Goal: Navigation & Orientation: Understand site structure

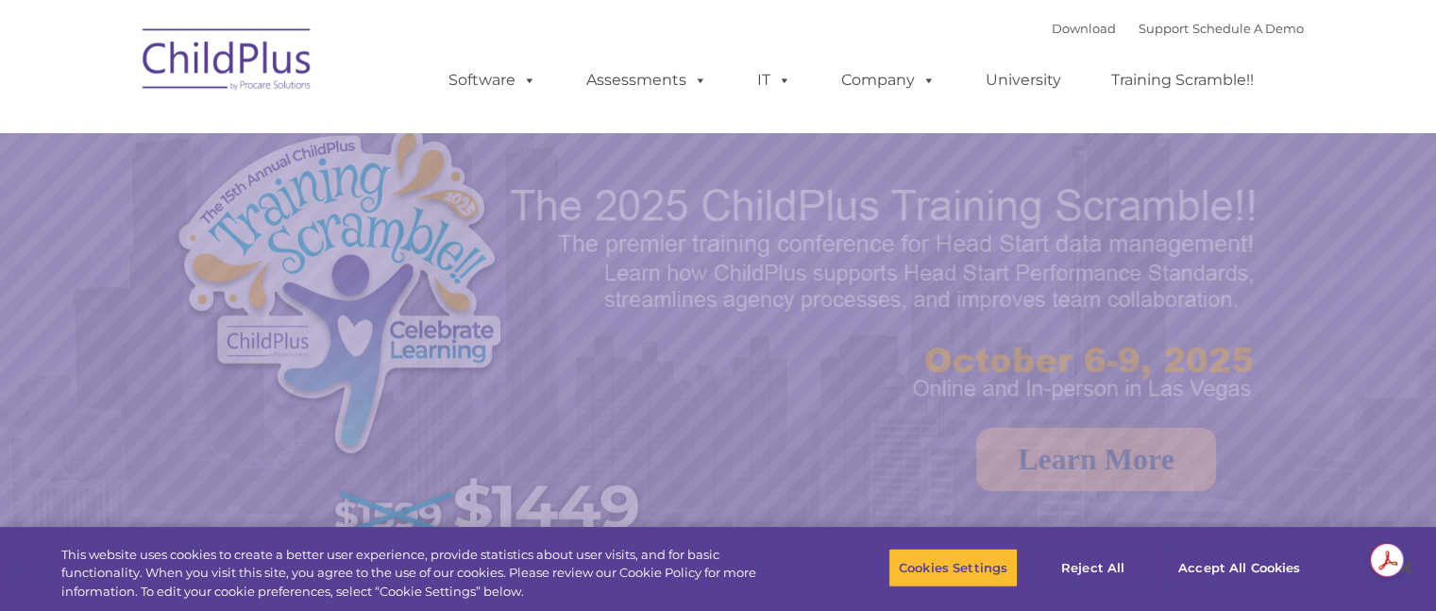
select select "MEDIUM"
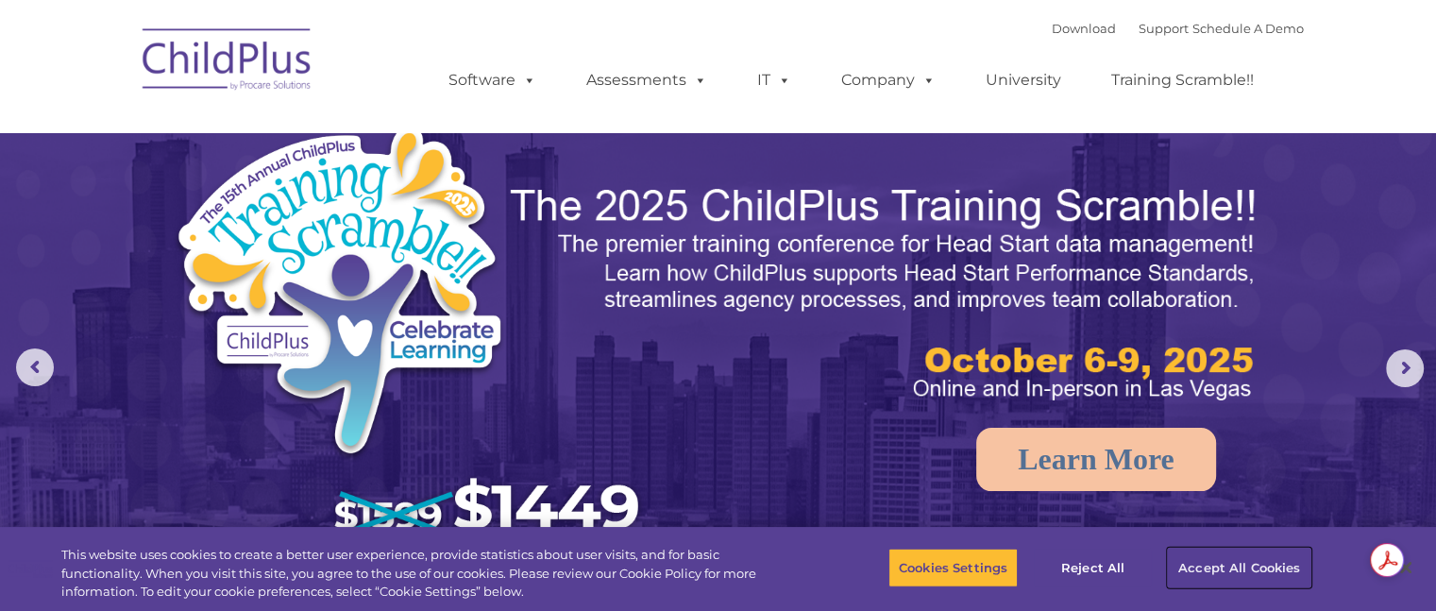
click at [1220, 563] on button "Accept All Cookies" at bounding box center [1239, 568] width 143 height 40
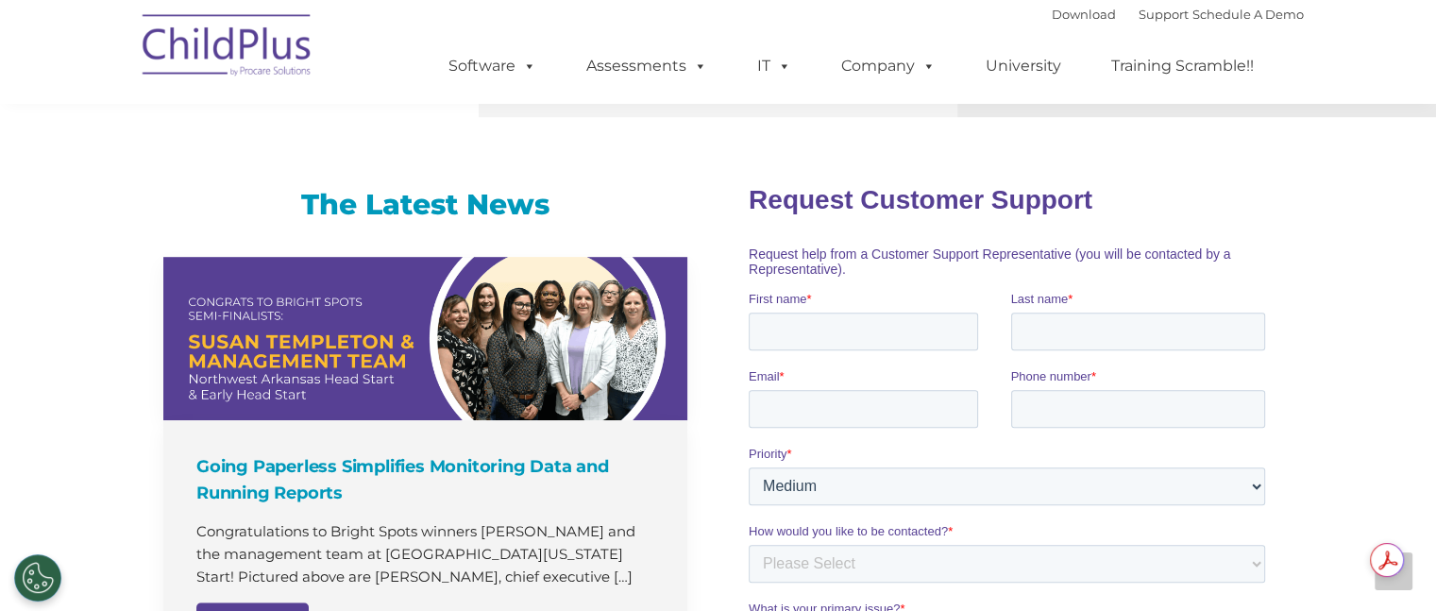
scroll to position [1169, 0]
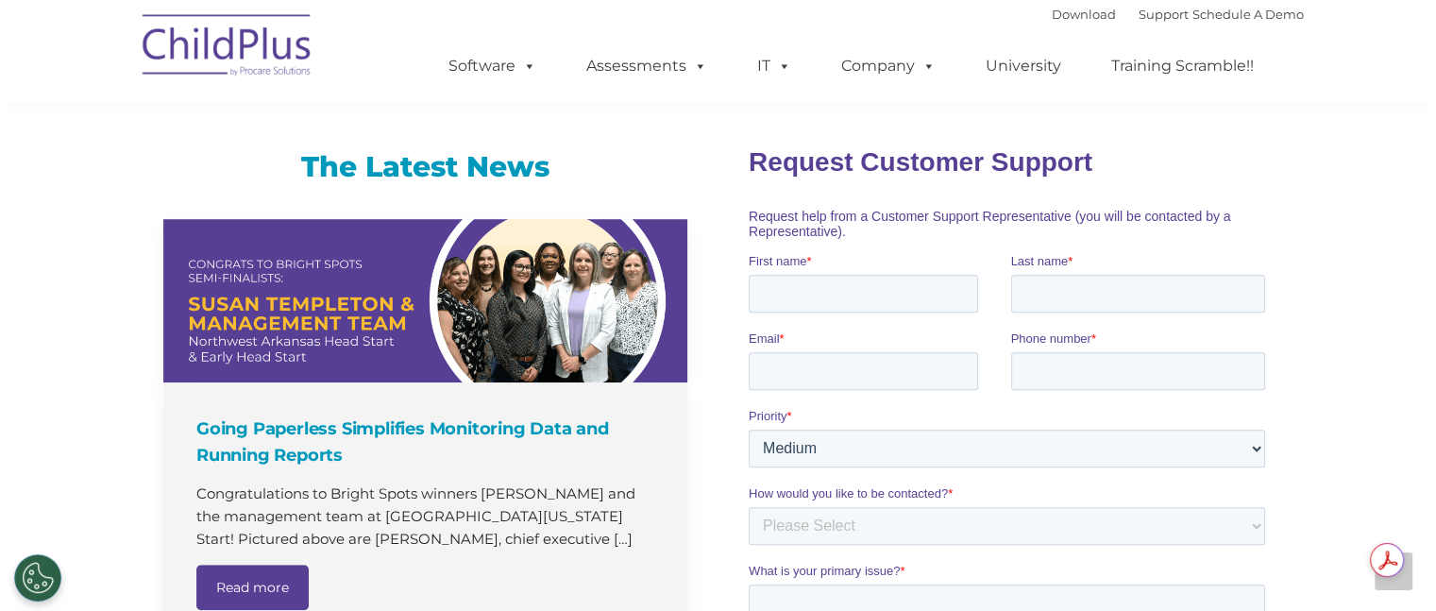
click at [251, 57] on img at bounding box center [227, 48] width 189 height 94
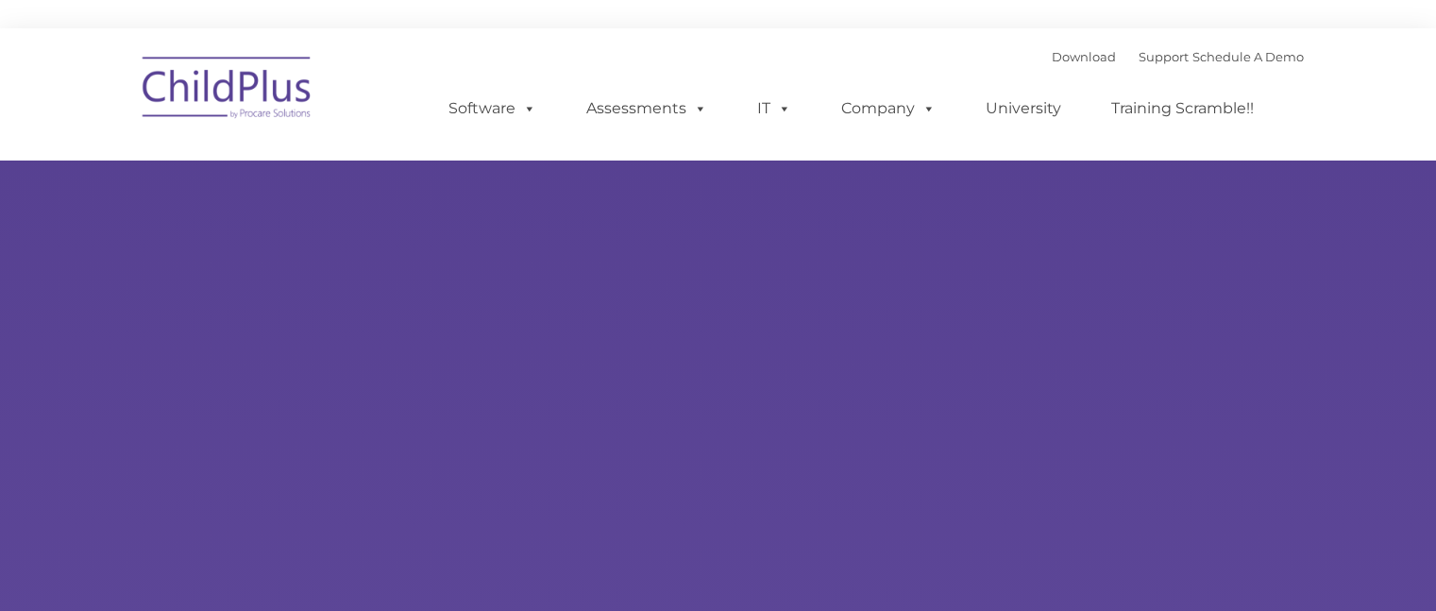
type input ""
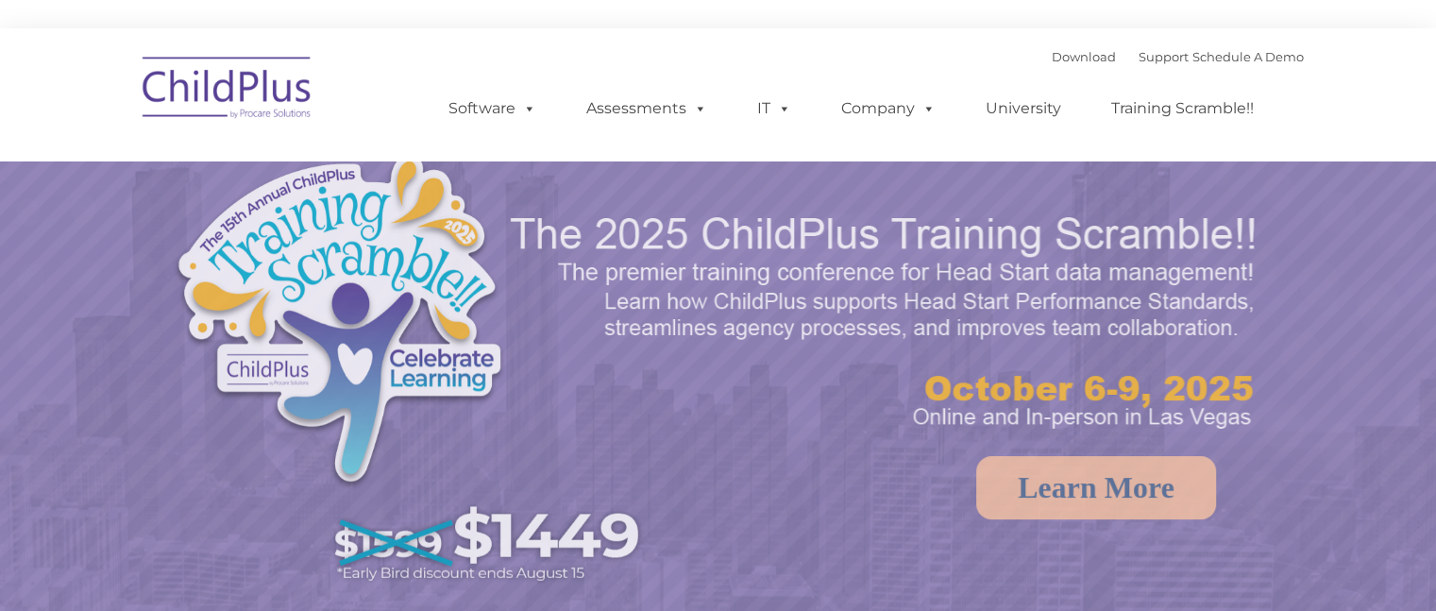
select select "MEDIUM"
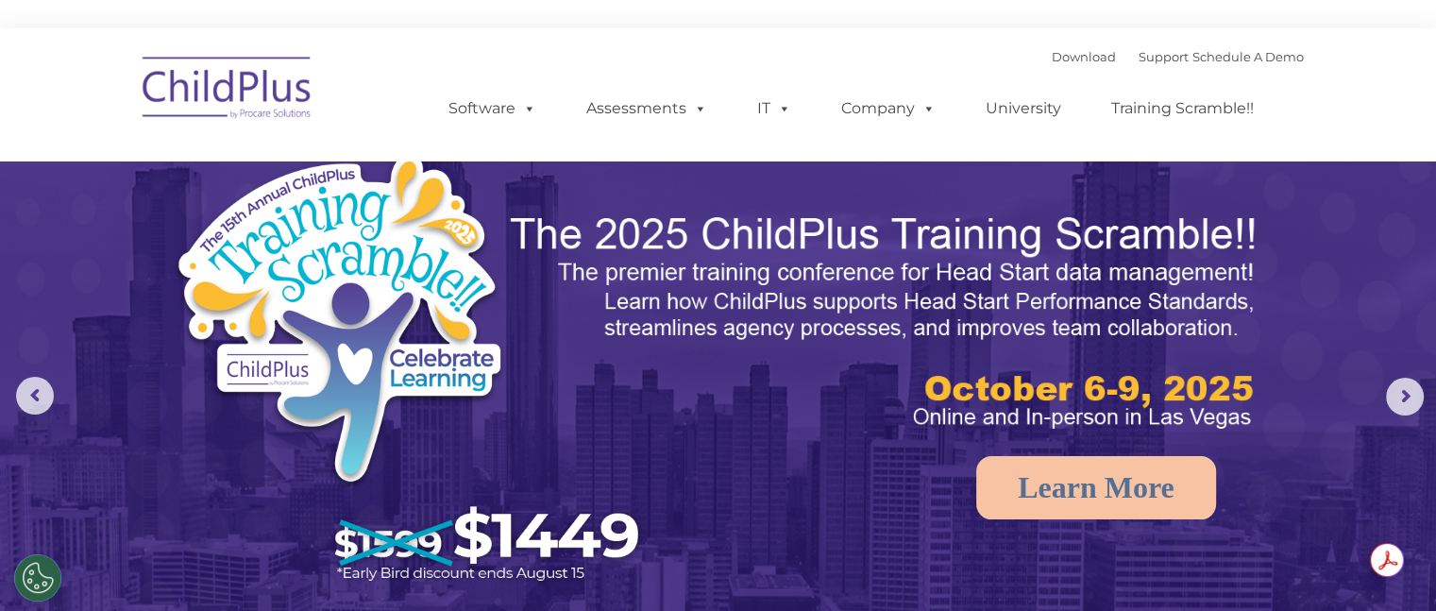
click at [233, 77] on img at bounding box center [227, 90] width 189 height 94
